Goal: Task Accomplishment & Management: Complete application form

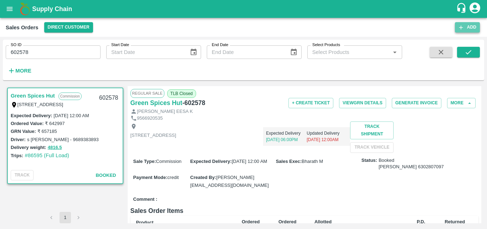
click at [467, 24] on button "Add" at bounding box center [467, 27] width 25 height 10
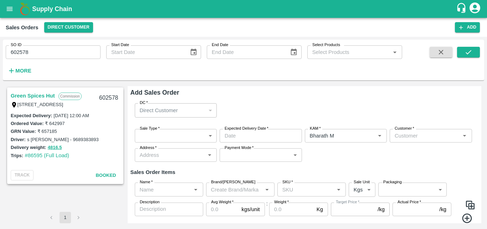
type input "Bharath M"
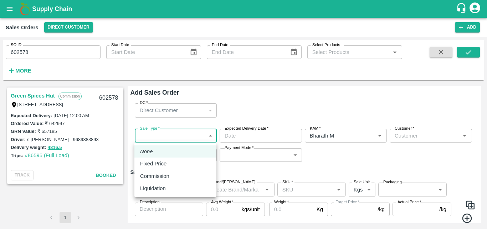
click at [167, 134] on body "Supply Chain Sales Orders Direct Customer Add SO ID 602578 SO ID Start Date Sta…" at bounding box center [243, 114] width 487 height 229
click at [152, 176] on p "Commission" at bounding box center [154, 176] width 29 height 8
type input "2"
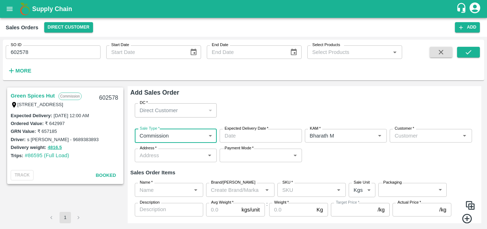
type input "DD/MM/YYYY hh:mm aa"
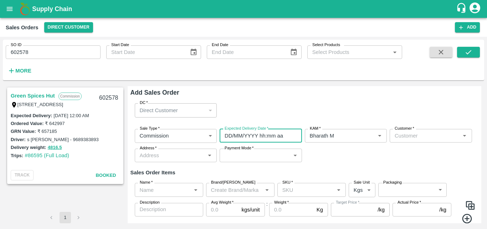
click at [233, 137] on input "DD/MM/YYYY hh:mm aa" at bounding box center [258, 136] width 77 height 14
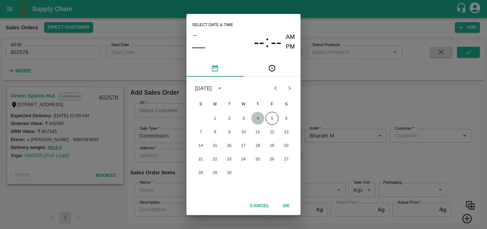
click at [260, 118] on button "4" at bounding box center [257, 118] width 13 height 13
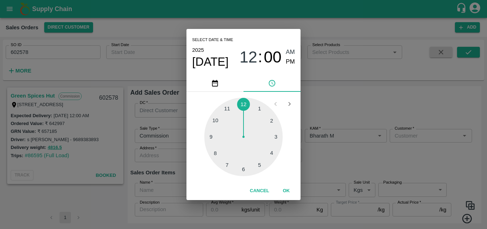
click at [228, 165] on div at bounding box center [243, 136] width 78 height 78
type input "[DATE] 07:00 AM"
click at [288, 190] on button "OK" at bounding box center [286, 190] width 23 height 12
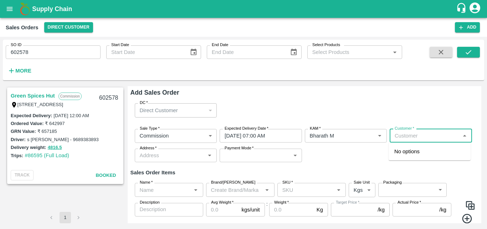
click at [442, 136] on input "Customer   *" at bounding box center [425, 135] width 66 height 9
click at [407, 157] on div "Green Spices Hut" at bounding box center [430, 151] width 82 height 12
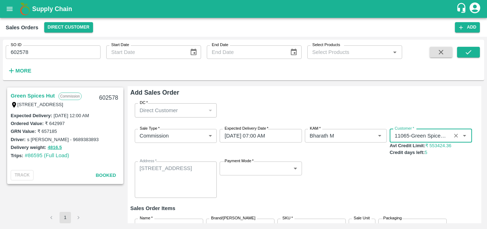
type input "11065-Green Spices Hut"
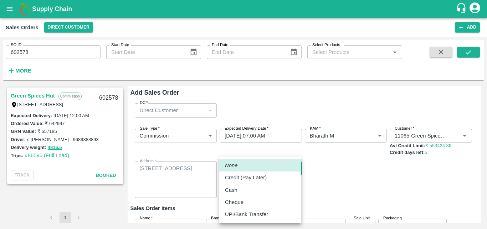
click at [242, 170] on body "Supply Chain Sales Orders Direct Customer Add SO ID 602578 SO ID Start Date Sta…" at bounding box center [243, 114] width 487 height 229
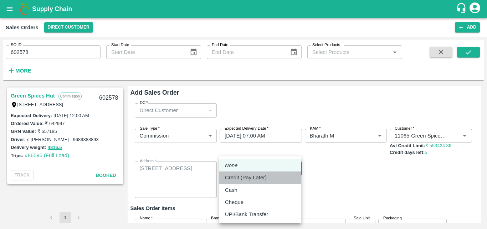
click at [243, 180] on p "Credit (Pay Later)" at bounding box center [246, 177] width 42 height 8
type input "credit"
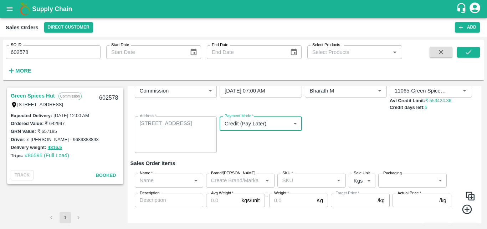
scroll to position [59, 0]
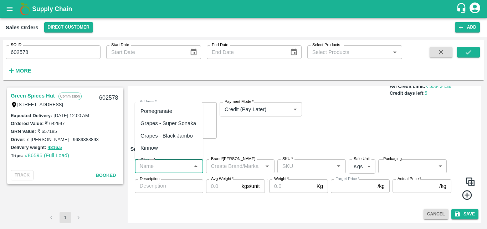
click at [159, 170] on input "Name   *" at bounding box center [163, 165] width 52 height 9
click at [162, 109] on div "Pomegranate" at bounding box center [157, 111] width 32 height 8
type input "Pomegranate"
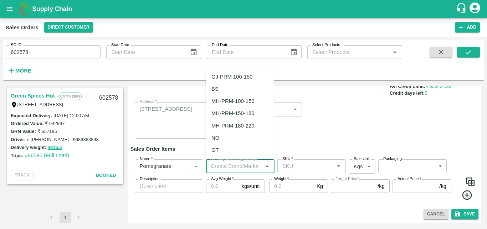
click at [232, 164] on input "Brand/[PERSON_NAME]" at bounding box center [234, 165] width 52 height 9
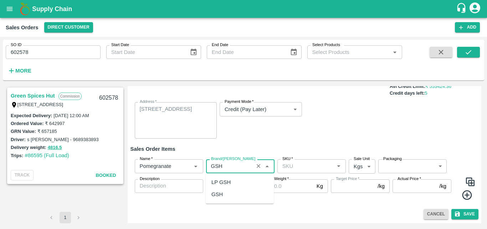
click at [214, 198] on div "GSH" at bounding box center [216, 194] width 11 height 8
type input "GSH"
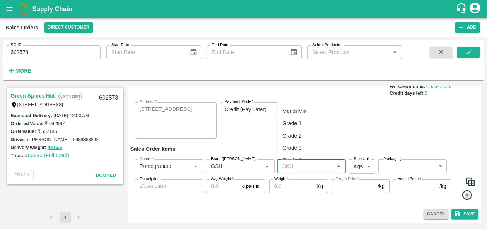
click at [291, 168] on input "SKU   *" at bounding box center [306, 165] width 52 height 9
click at [315, 108] on div "KA-PRM-100-150" at bounding box center [303, 111] width 42 height 8
type input "KA-PRM-100-150"
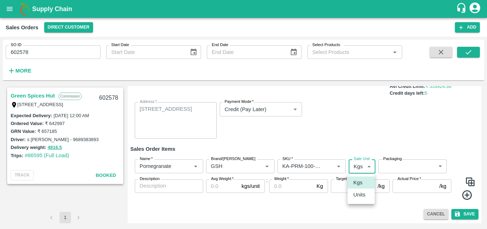
click at [358, 163] on body "Supply Chain Sales Orders Direct Customer Add SO ID 602578 SO ID Start Date Sta…" at bounding box center [243, 114] width 487 height 229
click at [358, 195] on p "Units" at bounding box center [359, 194] width 12 height 8
type input "2"
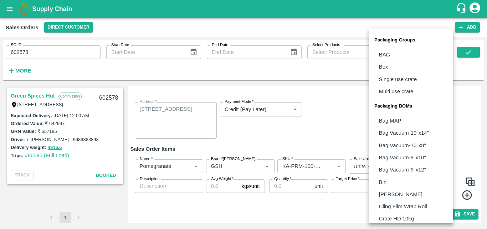
click at [409, 166] on body "Supply Chain Sales Orders Direct Customer Add SO ID 602578 SO ID Start Date Sta…" at bounding box center [243, 114] width 487 height 229
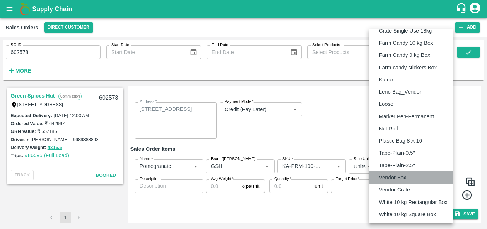
click at [398, 180] on p "Vendor Box" at bounding box center [392, 177] width 27 height 8
type input "BOM/276"
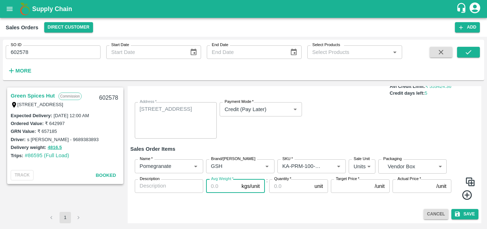
click at [223, 188] on input "Avg Weight   *" at bounding box center [222, 186] width 33 height 14
type input "9.5"
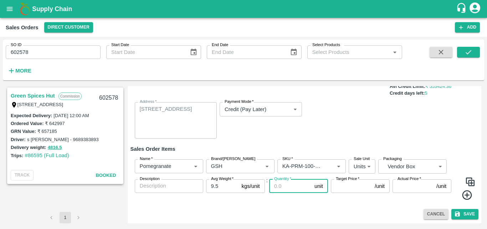
click at [290, 184] on input "Quantity   *" at bounding box center [290, 186] width 42 height 14
type input "48"
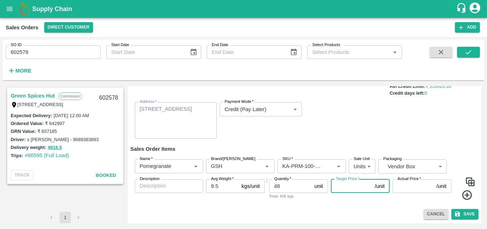
click at [351, 187] on input "Target Price   *" at bounding box center [351, 186] width 41 height 14
type input "600"
click at [415, 187] on input "Actual Price   *" at bounding box center [413, 186] width 41 height 14
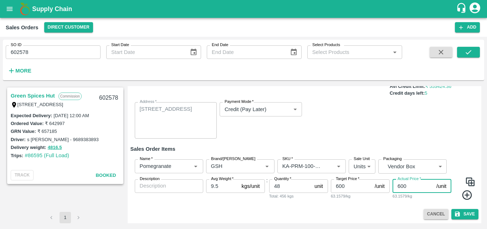
type input "600"
click at [467, 197] on icon at bounding box center [468, 195] width 12 height 12
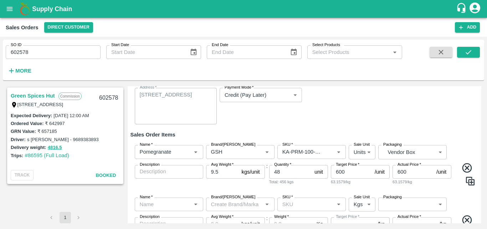
scroll to position [88, 0]
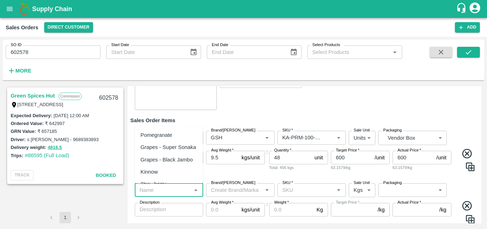
click at [172, 190] on input "Name   *" at bounding box center [163, 189] width 52 height 9
click at [164, 134] on div "Pomegranate" at bounding box center [157, 135] width 32 height 8
type input "Pomegranate"
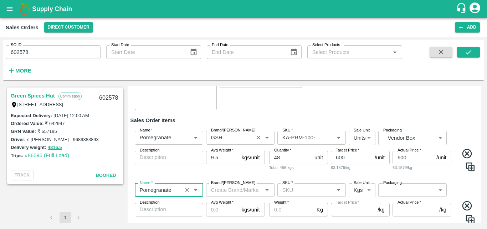
click at [225, 136] on input "Brand/[PERSON_NAME]" at bounding box center [229, 137] width 43 height 9
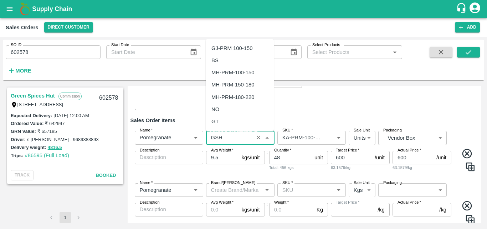
click at [225, 136] on input "Brand/[PERSON_NAME]" at bounding box center [229, 137] width 43 height 9
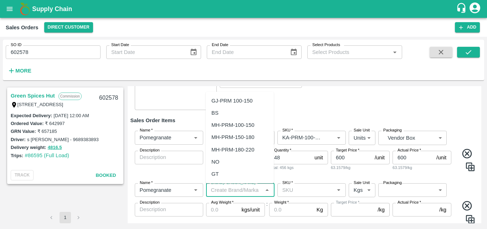
click at [230, 190] on input "Brand/[PERSON_NAME]" at bounding box center [234, 189] width 52 height 9
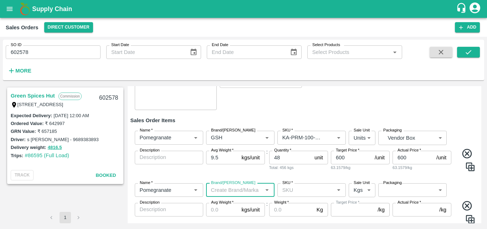
click at [230, 190] on input "Brand/[PERSON_NAME]" at bounding box center [234, 189] width 52 height 9
paste input "GSH"
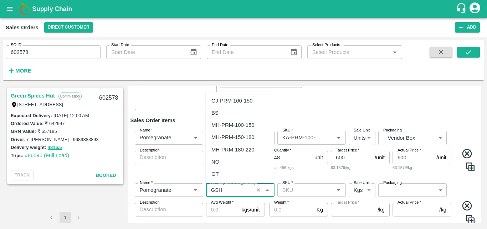
type input "GSH"
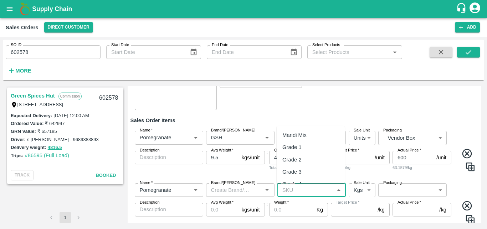
click at [311, 190] on input "SKU   *" at bounding box center [306, 189] width 52 height 9
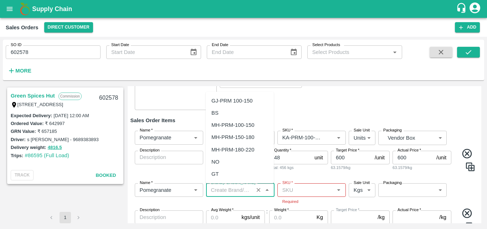
click at [227, 191] on input "Brand/[PERSON_NAME]" at bounding box center [229, 189] width 43 height 9
paste input "GSH"
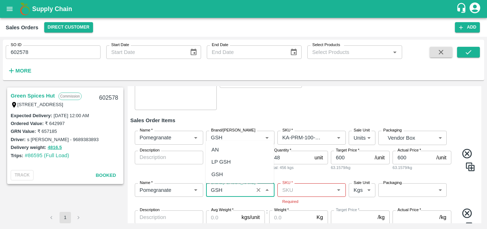
click at [216, 170] on div "GSH" at bounding box center [216, 174] width 11 height 8
type input "GSH"
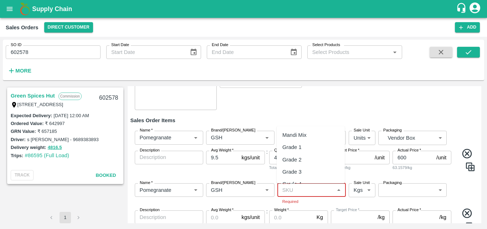
click at [299, 189] on input "SKU   *" at bounding box center [306, 189] width 52 height 9
click at [317, 149] on div "KA-PRM-150-180" at bounding box center [303, 150] width 42 height 8
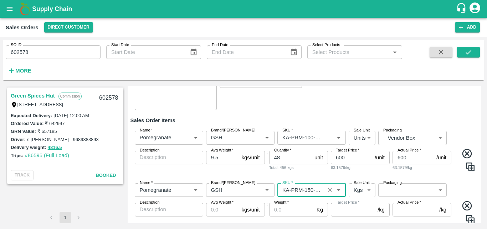
type input "KA-PRM-150-180"
click at [362, 190] on body "Supply Chain Sales Orders Direct Customer Add SO ID 602578 SO ID Start Date Sta…" at bounding box center [243, 114] width 487 height 229
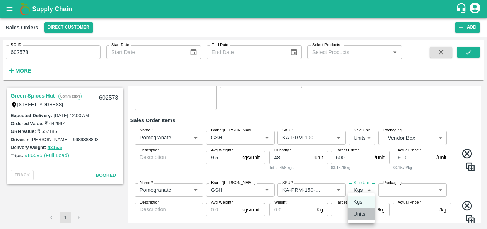
click at [358, 215] on p "Units" at bounding box center [359, 214] width 12 height 8
type input "2"
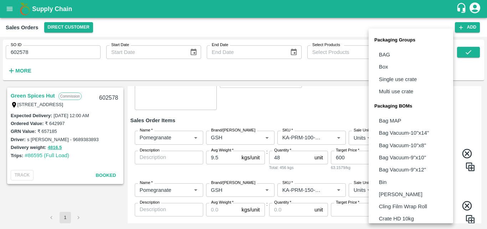
click at [403, 190] on body "Supply Chain Sales Orders Direct Customer Add SO ID 602578 SO ID Start Date Sta…" at bounding box center [243, 114] width 487 height 229
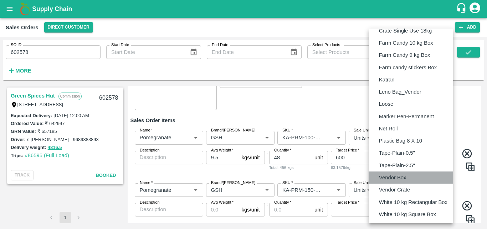
click at [402, 178] on p "Vendor Box" at bounding box center [392, 177] width 27 height 8
type input "BOM/276"
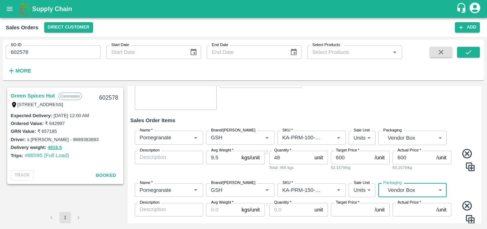
click at [226, 209] on input "Avg Weight   *" at bounding box center [222, 210] width 33 height 14
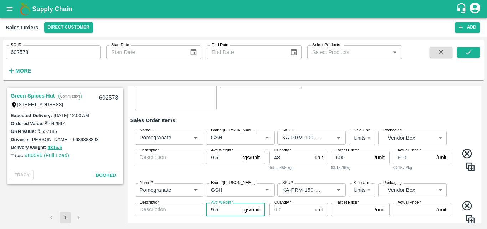
type input "9.5"
click at [281, 212] on input "Quantity   *" at bounding box center [290, 210] width 42 height 14
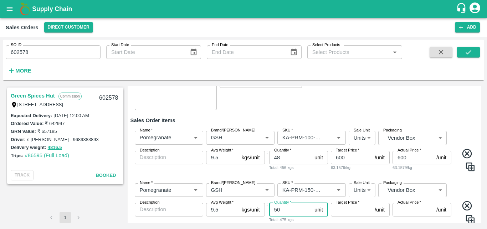
type input "50"
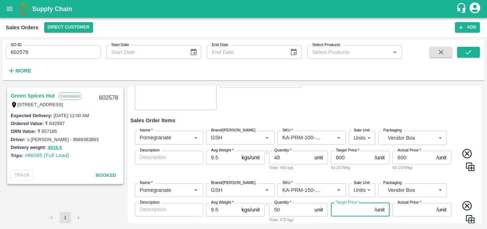
click at [351, 208] on input "Target Price   *" at bounding box center [351, 210] width 41 height 14
type input "700"
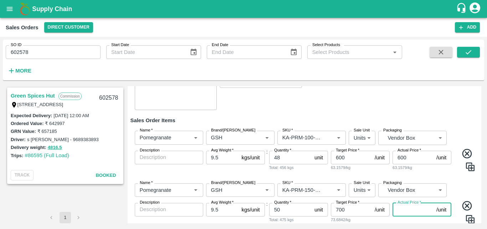
click at [406, 209] on input "Actual Price   *" at bounding box center [413, 210] width 41 height 14
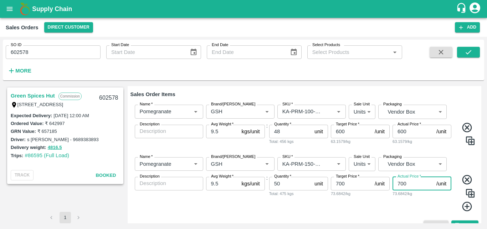
scroll to position [125, 0]
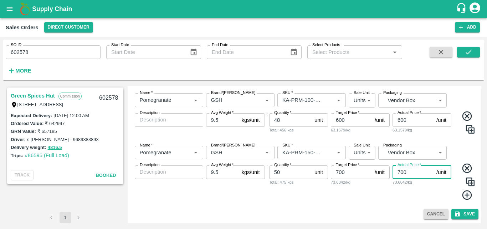
type input "700"
click at [466, 197] on icon at bounding box center [467, 195] width 10 height 10
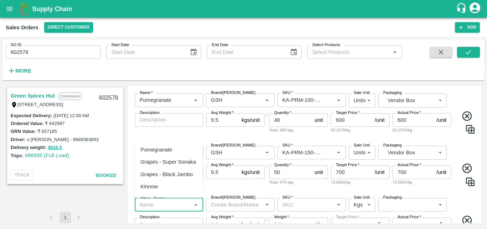
click at [161, 206] on input "Name   *" at bounding box center [163, 204] width 52 height 9
drag, startPoint x: 165, startPoint y: 150, endPoint x: 234, endPoint y: 202, distance: 85.6
click at [234, 202] on body "Supply Chain Sales Orders Direct Customer Add SO ID 602578 SO ID Start Date Sta…" at bounding box center [243, 114] width 487 height 229
click at [234, 202] on input "Brand/[PERSON_NAME]" at bounding box center [234, 204] width 52 height 9
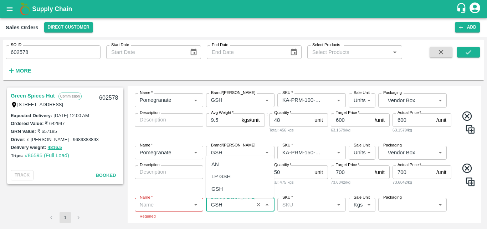
click at [224, 191] on div "GSH" at bounding box center [240, 189] width 68 height 12
type input "GSH"
click at [164, 205] on input "Name   *" at bounding box center [163, 204] width 52 height 9
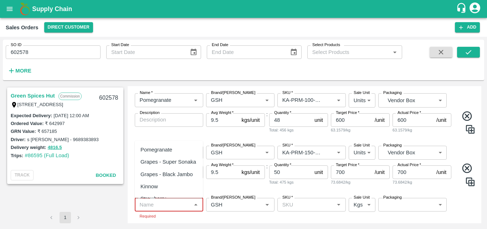
click at [165, 151] on div "Pomegranate" at bounding box center [157, 150] width 32 height 8
type input "Pomegranate"
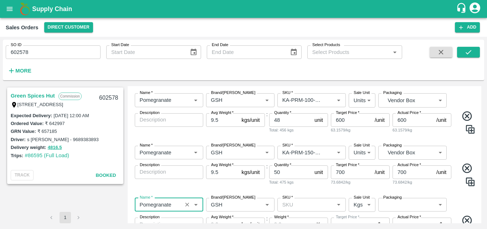
click at [292, 203] on input "SKU   *" at bounding box center [306, 204] width 52 height 9
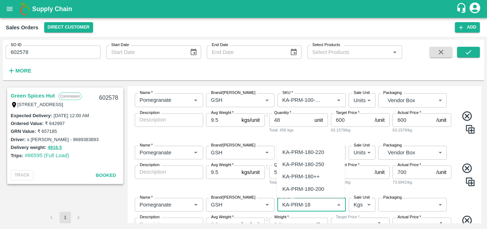
click at [305, 166] on div "KA-PRM-180-250" at bounding box center [303, 164] width 42 height 8
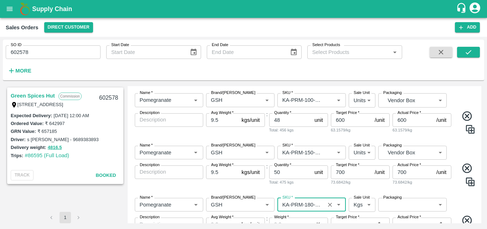
type input "KA-PRM-180-250"
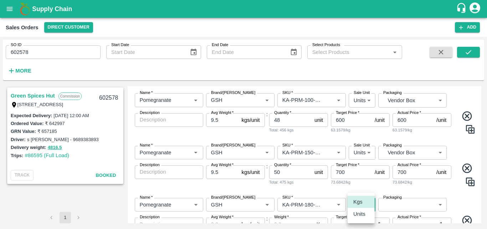
click at [364, 207] on body "Supply Chain Sales Orders Direct Customer Add SO ID 602578 SO ID Start Date Sta…" at bounding box center [243, 114] width 487 height 229
click at [359, 216] on p "Units" at bounding box center [359, 214] width 12 height 8
type input "2"
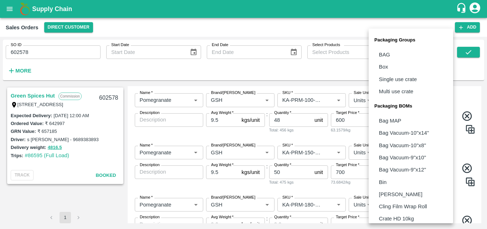
click at [399, 209] on body "Supply Chain Sales Orders Direct Customer Add SO ID 602578 SO ID Start Date Sta…" at bounding box center [243, 114] width 487 height 229
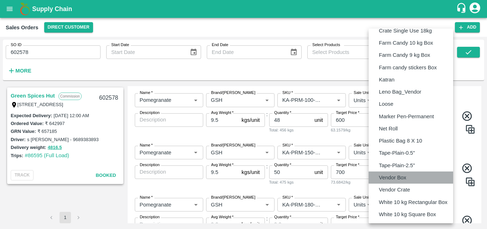
click at [400, 178] on p "Vendor Box" at bounding box center [392, 177] width 27 height 8
type input "BOM/276"
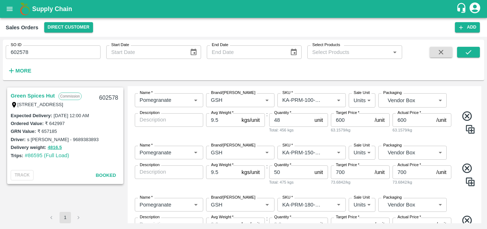
click at [459, 187] on span at bounding box center [464, 175] width 23 height 27
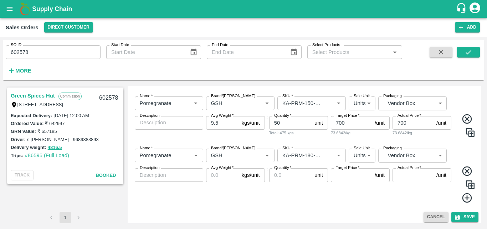
scroll to position [178, 0]
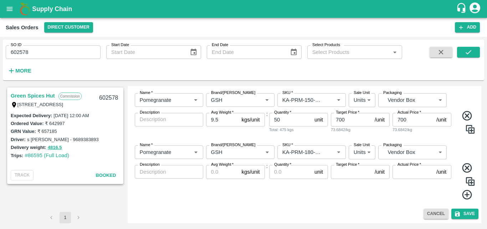
click at [219, 173] on input "Avg Weight   *" at bounding box center [222, 172] width 33 height 14
type input "9.5"
click at [294, 170] on input "Quantity   *" at bounding box center [290, 172] width 42 height 14
type input "48"
click at [355, 170] on input "Target Price   *" at bounding box center [351, 172] width 41 height 14
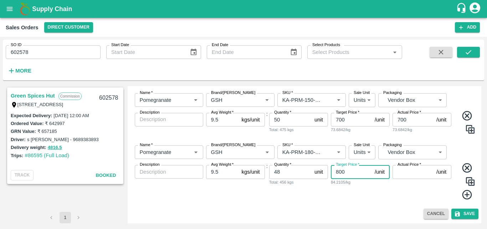
type input "800"
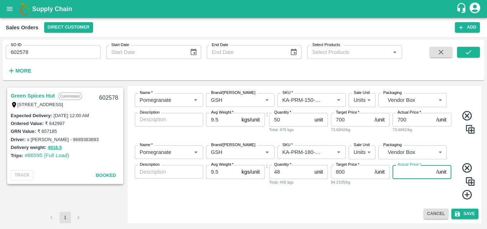
click at [407, 174] on input "Actual Price   *" at bounding box center [413, 172] width 41 height 14
type input "800"
click at [466, 194] on icon at bounding box center [467, 195] width 10 height 10
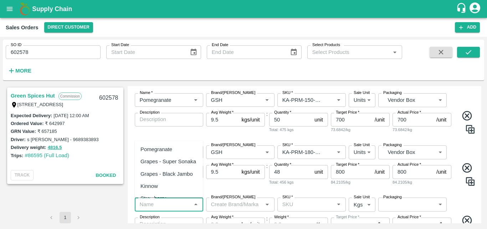
click at [168, 204] on input "Name   *" at bounding box center [163, 203] width 52 height 9
click at [168, 152] on div "Pomegranate" at bounding box center [157, 149] width 32 height 8
type input "Pomegranate"
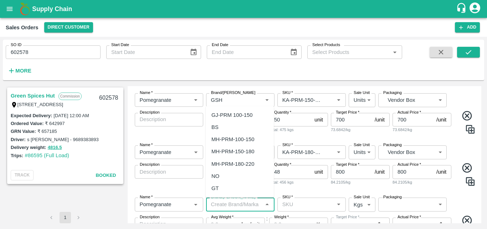
click at [226, 203] on input "Brand/[PERSON_NAME]" at bounding box center [234, 203] width 52 height 9
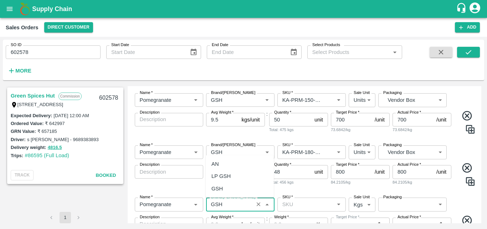
click at [220, 187] on div "GSH" at bounding box center [216, 188] width 11 height 8
type input "GSH"
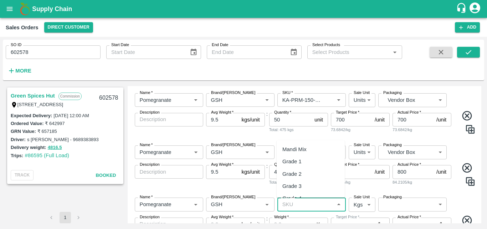
click at [305, 204] on input "SKU   *" at bounding box center [306, 203] width 52 height 9
click at [323, 153] on div "KA-PRM-220-250" at bounding box center [303, 152] width 42 height 8
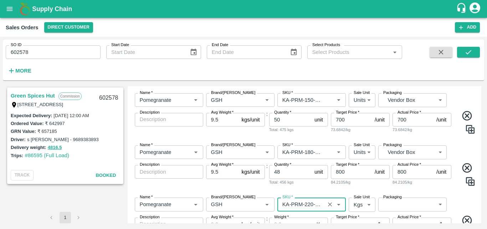
type input "KA-PRM-220-250"
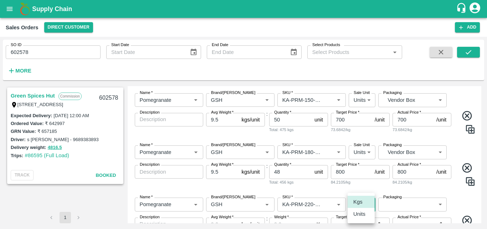
click at [358, 210] on body "Supply Chain Sales Orders Direct Customer Add SO ID 602578 SO ID Start Date Sta…" at bounding box center [243, 114] width 487 height 229
click at [358, 215] on p "Units" at bounding box center [359, 214] width 12 height 8
type input "2"
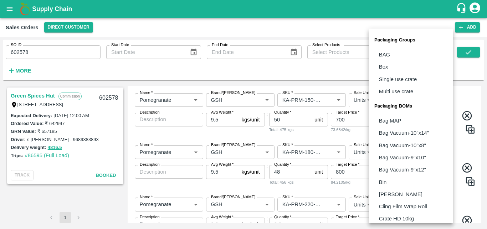
click at [400, 202] on body "Supply Chain Sales Orders Direct Customer Add SO ID 602578 SO ID Start Date Sta…" at bounding box center [243, 114] width 487 height 229
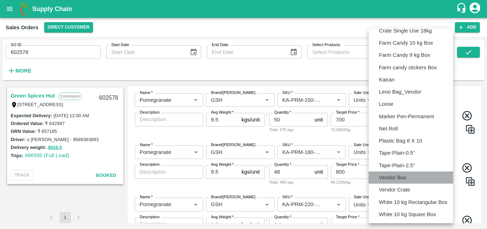
click at [400, 178] on p "Vendor Box" at bounding box center [392, 177] width 27 height 8
type input "BOM/276"
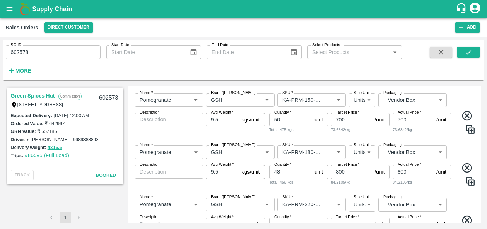
click at [466, 207] on div "Name   * Name   * Brand/[PERSON_NAME]/[PERSON_NAME]   * SKU   * Sale Unit Units…" at bounding box center [305, 225] width 348 height 66
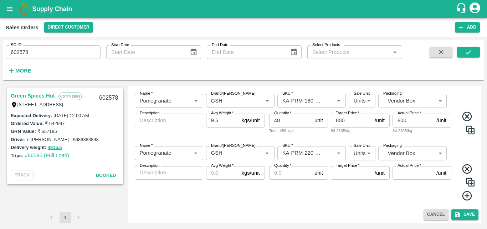
scroll to position [230, 0]
click at [215, 171] on input "Avg Weight   *" at bounding box center [222, 172] width 33 height 14
click at [229, 172] on input "9.541" at bounding box center [222, 172] width 33 height 14
type input "9.5"
click at [287, 171] on input "Quantity   *" at bounding box center [290, 172] width 42 height 14
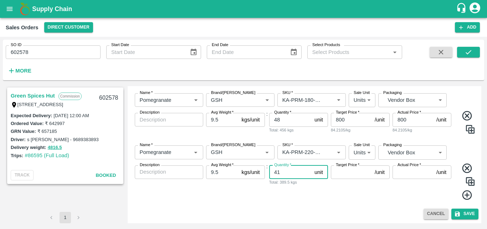
type input "41"
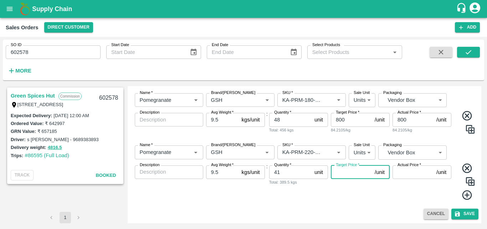
click at [356, 172] on input "Target Price   *" at bounding box center [351, 172] width 41 height 14
type input "900"
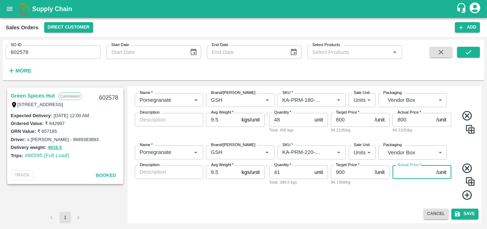
click at [401, 173] on input "Actual Price   *" at bounding box center [413, 172] width 41 height 14
type input "900"
click at [468, 194] on icon at bounding box center [468, 195] width 12 height 12
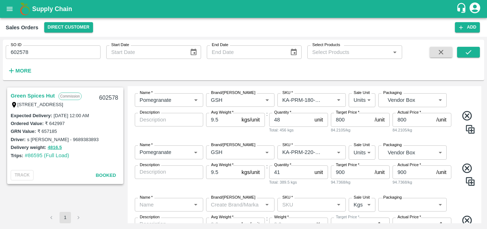
click at [195, 186] on div "Description x Description" at bounding box center [169, 175] width 68 height 21
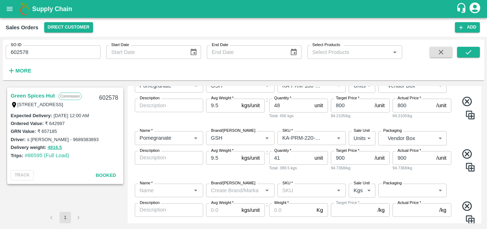
scroll to position [258, 0]
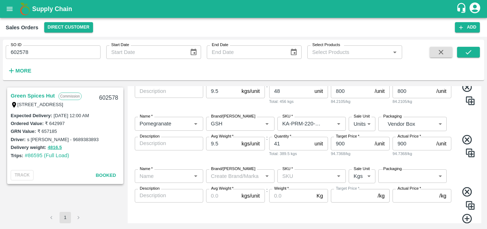
click at [156, 147] on div "x Description" at bounding box center [169, 144] width 68 height 14
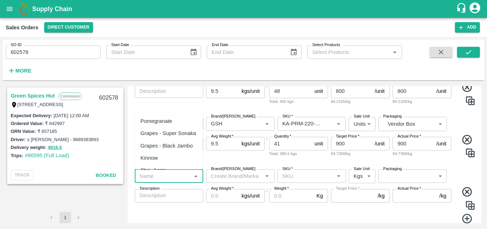
click at [155, 174] on input "Name   *" at bounding box center [163, 175] width 52 height 9
drag, startPoint x: 155, startPoint y: 123, endPoint x: 290, endPoint y: 178, distance: 145.2
click at [290, 178] on body "Supply Chain Sales Orders Direct Customer Add SO ID 602578 SO ID Start Date Sta…" at bounding box center [243, 114] width 487 height 229
click at [290, 178] on input "SKU   *" at bounding box center [306, 175] width 52 height 9
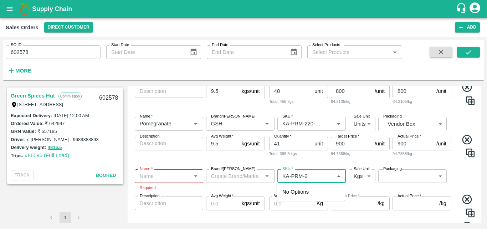
type input "KA-PRM-2"
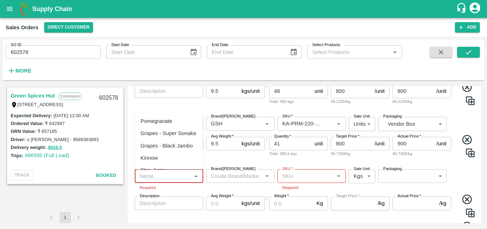
click at [153, 177] on input "Name   *" at bounding box center [163, 175] width 52 height 9
click at [160, 122] on div "Pomegranate" at bounding box center [157, 121] width 32 height 8
type input "Pomegranate"
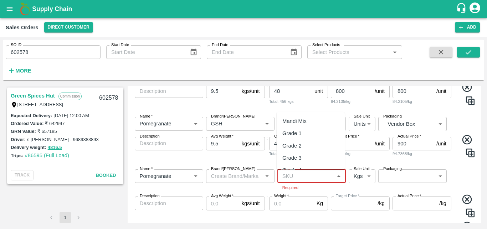
click at [298, 175] on input "SKU   *" at bounding box center [306, 175] width 52 height 9
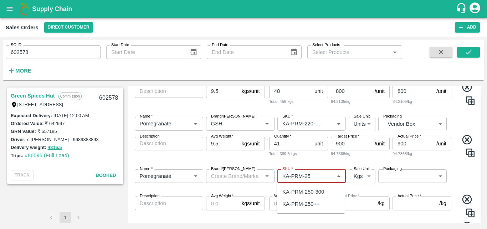
click at [307, 195] on div "KA-PRM-250-300" at bounding box center [303, 192] width 42 height 8
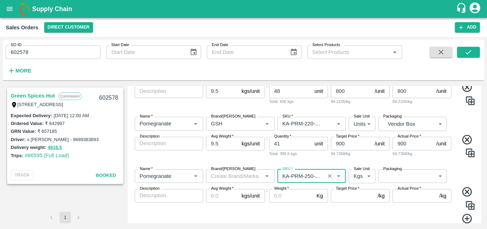
type input "KA-PRM-250-300"
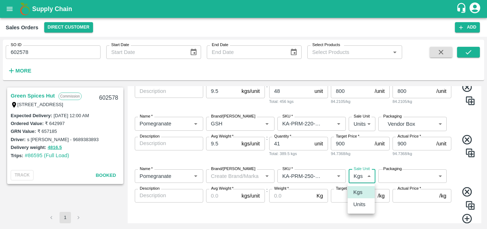
click at [366, 177] on body "Supply Chain Sales Orders Direct Customer Add SO ID 602578 SO ID Start Date Sta…" at bounding box center [243, 114] width 487 height 229
click at [358, 203] on p "Units" at bounding box center [359, 204] width 12 height 8
type input "2"
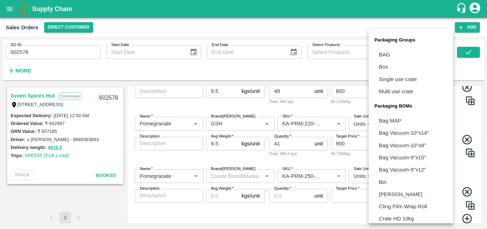
click at [395, 178] on body "Supply Chain Sales Orders Direct Customer Add SO ID 602578 SO ID Start Date Sta…" at bounding box center [243, 114] width 487 height 229
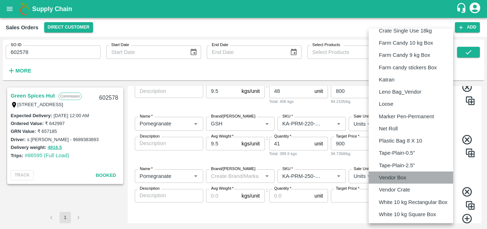
click at [395, 178] on p "Vendor Box" at bounding box center [392, 177] width 27 height 8
type input "BOM/276"
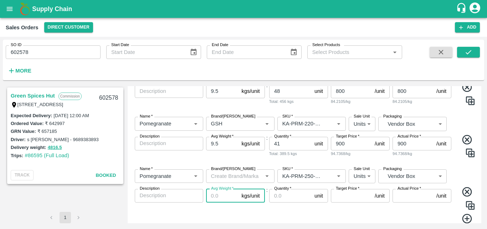
click at [222, 198] on input "Avg Weight   *" at bounding box center [222, 196] width 33 height 14
type input "9.5"
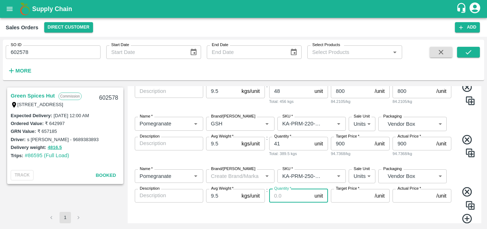
click at [289, 194] on input "Quantity   *" at bounding box center [290, 196] width 42 height 14
type input "21"
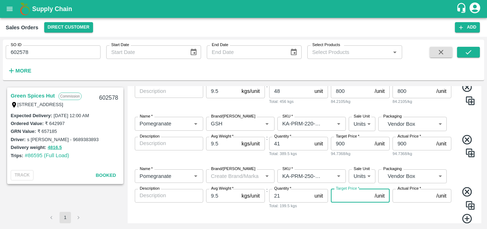
click at [348, 197] on input "Target Price   *" at bounding box center [351, 196] width 41 height 14
type input "1000"
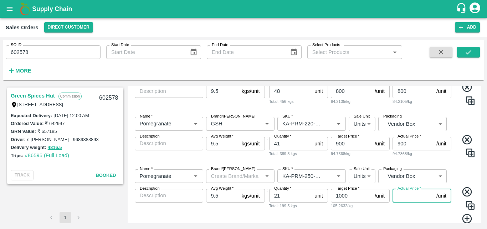
click at [398, 197] on input "Actual Price   *" at bounding box center [413, 196] width 41 height 14
type input "1000"
click at [467, 214] on icon at bounding box center [467, 219] width 10 height 10
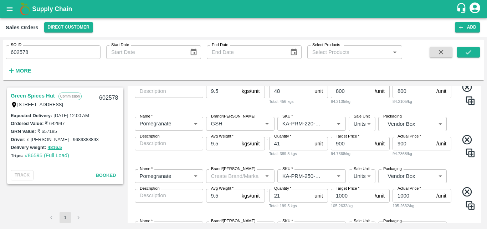
click at [463, 175] on div "Name   * Name   * Brand/[PERSON_NAME]/[PERSON_NAME]   * SKU   * Sale Unit Units…" at bounding box center [305, 189] width 348 height 52
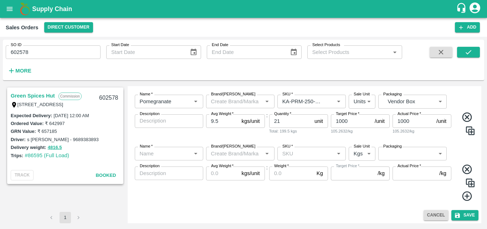
scroll to position [334, 0]
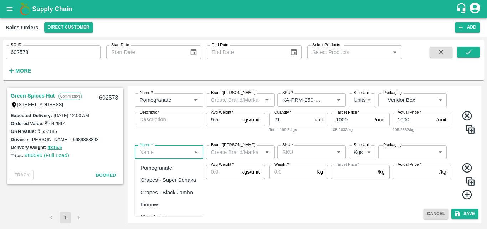
click at [175, 149] on input "Name   *" at bounding box center [163, 151] width 52 height 9
click at [152, 168] on div "Pomegranate" at bounding box center [157, 168] width 32 height 8
type input "Pomegranate"
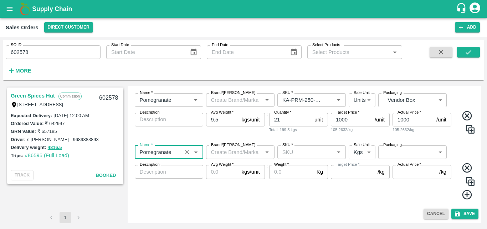
click at [220, 151] on input "Brand/[PERSON_NAME]" at bounding box center [234, 151] width 52 height 9
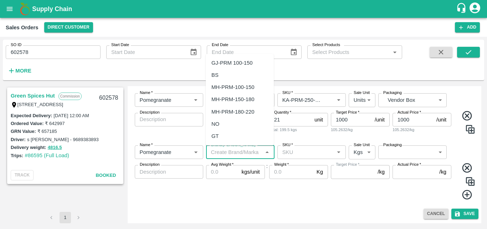
click at [289, 154] on input "SKU   *" at bounding box center [306, 151] width 52 height 9
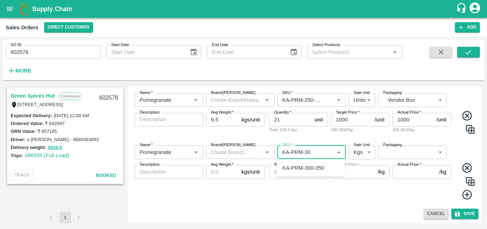
click at [304, 164] on div "KA-PRM-300-350" at bounding box center [303, 168] width 42 height 8
type input "KA-PRM-300-350"
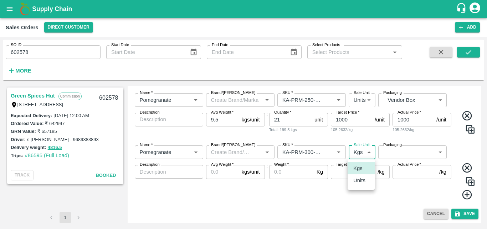
click at [368, 152] on body "Supply Chain Sales Orders Direct Customer Add SO ID 602578 SO ID Start Date Sta…" at bounding box center [243, 114] width 487 height 229
click at [364, 184] on p "Units" at bounding box center [359, 180] width 12 height 8
type input "2"
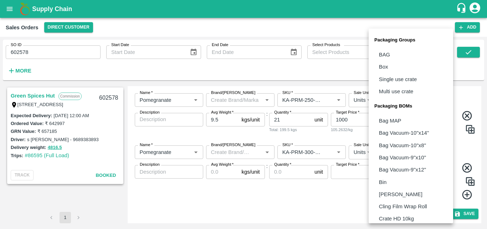
click at [393, 156] on body "Supply Chain Sales Orders Direct Customer Add SO ID 602578 SO ID Start Date Sta…" at bounding box center [243, 114] width 487 height 229
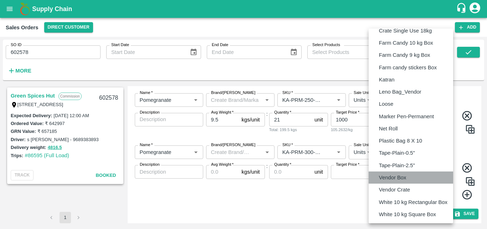
click at [389, 178] on p "Vendor Box" at bounding box center [392, 177] width 27 height 8
type input "BOM/276"
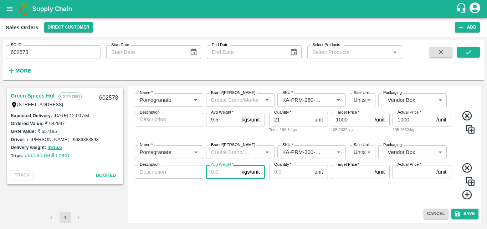
click at [218, 171] on input "Avg Weight   *" at bounding box center [222, 172] width 33 height 14
type input "9.5"
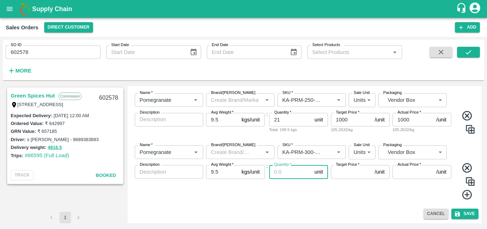
click at [277, 174] on input "Quantity   *" at bounding box center [290, 172] width 42 height 14
type input "11"
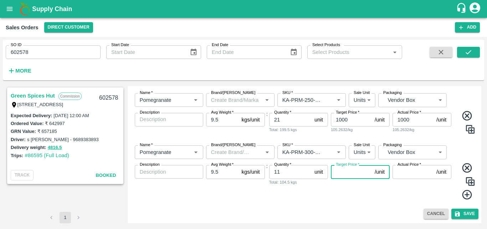
click at [358, 174] on input "Target Price   *" at bounding box center [351, 172] width 41 height 14
type input "1100"
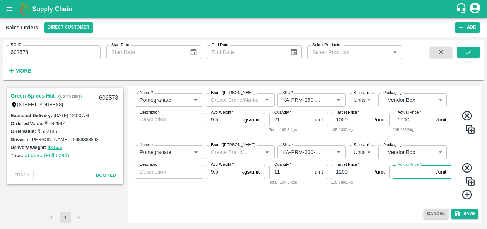
click at [416, 172] on input "Actual Price   *" at bounding box center [413, 172] width 41 height 14
type input "1100"
click at [467, 196] on icon at bounding box center [468, 195] width 12 height 12
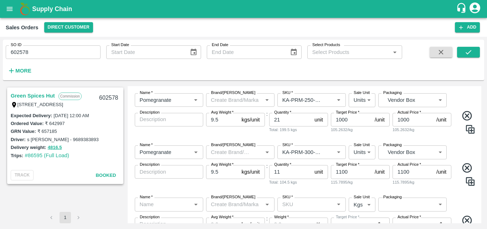
click at [447, 189] on div "Name   * Name   * Brand/[PERSON_NAME]/[PERSON_NAME]   * SKU   * Sale Unit Units…" at bounding box center [305, 165] width 348 height 52
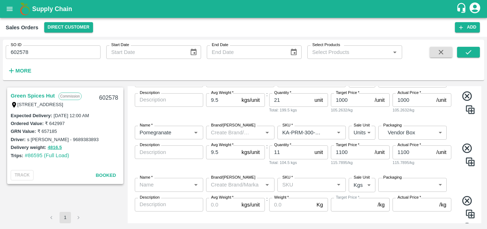
scroll to position [377, 0]
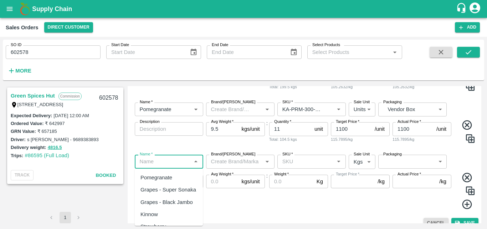
drag, startPoint x: 177, startPoint y: 165, endPoint x: 146, endPoint y: 182, distance: 35.3
click at [146, 182] on body "Supply Chain Sales Orders Direct Customer Add SO ID 602578 SO ID Start Date Sta…" at bounding box center [243, 114] width 487 height 229
click at [146, 182] on div "Pomegranate" at bounding box center [169, 177] width 68 height 12
type input "Pomegranate"
click at [233, 163] on input "Brand/[PERSON_NAME]" at bounding box center [234, 161] width 52 height 9
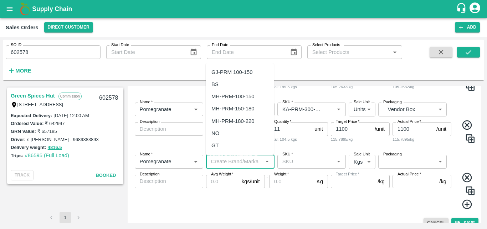
click at [298, 162] on input "SKU   *" at bounding box center [306, 161] width 52 height 9
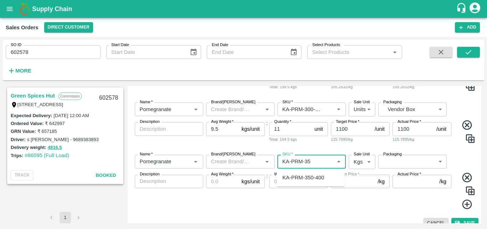
click at [315, 177] on div "KA-PRM-350-400" at bounding box center [303, 177] width 42 height 8
type input "KA-PRM-350-400"
click at [360, 164] on body "Supply Chain Sales Orders Direct Customer Add SO ID 602578 SO ID Start Date Sta…" at bounding box center [243, 114] width 487 height 229
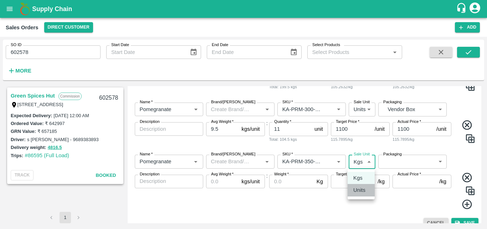
click at [361, 191] on p "Units" at bounding box center [359, 190] width 12 height 8
type input "2"
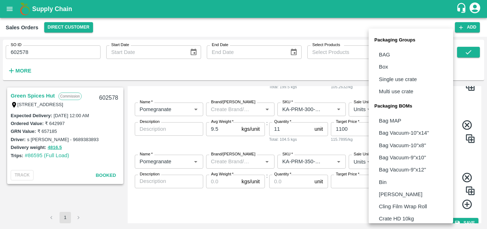
click at [408, 160] on body "Supply Chain Sales Orders Direct Customer Add SO ID 602578 SO ID Start Date Sta…" at bounding box center [243, 114] width 487 height 229
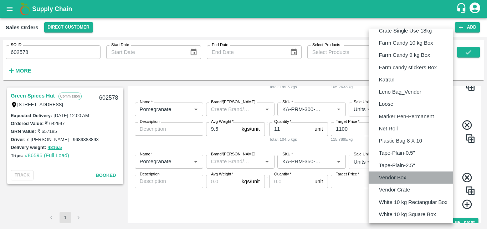
click at [397, 174] on p "Vendor Box" at bounding box center [392, 177] width 27 height 8
type input "BOM/276"
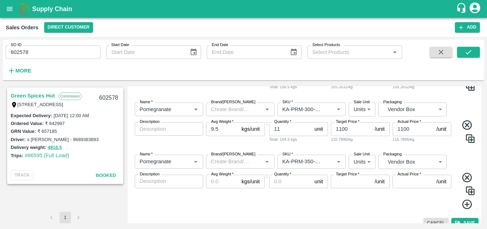
click at [462, 213] on div "Name   * Name   * Brand/[PERSON_NAME]/[PERSON_NAME]   * SKU   * Sale Unit Units…" at bounding box center [305, 182] width 348 height 66
click at [461, 218] on button "Save" at bounding box center [465, 223] width 27 height 10
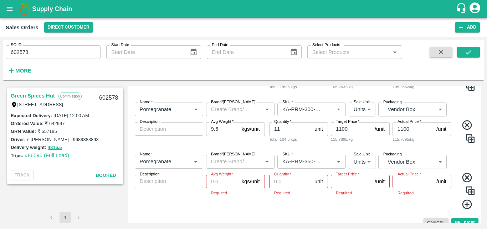
click at [467, 180] on icon at bounding box center [468, 178] width 12 height 12
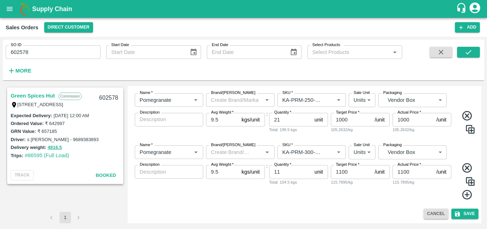
scroll to position [334, 0]
click at [463, 212] on button "Save" at bounding box center [465, 213] width 27 height 10
